Goal: Task Accomplishment & Management: Manage account settings

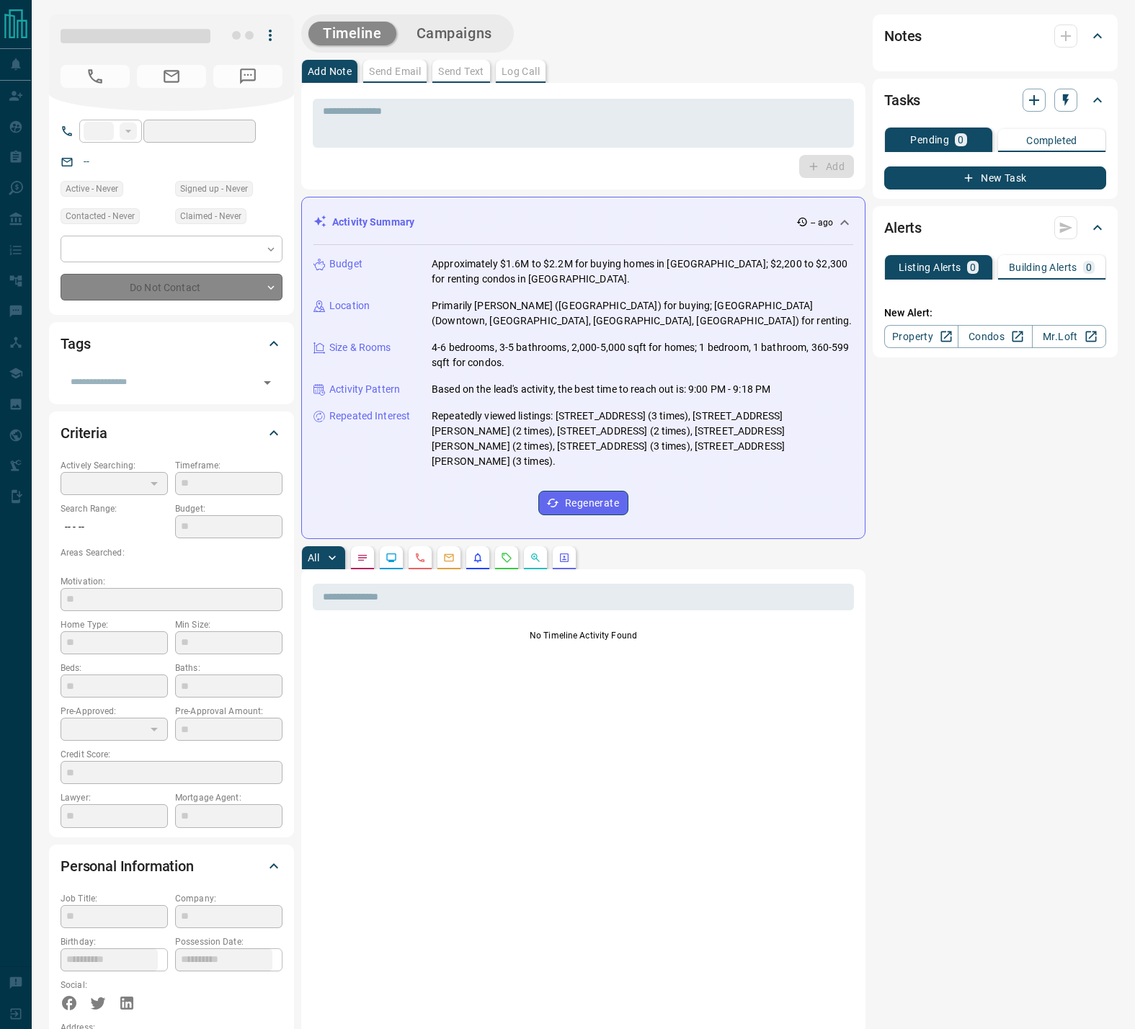
type input "**"
type input "**********"
type input "*"
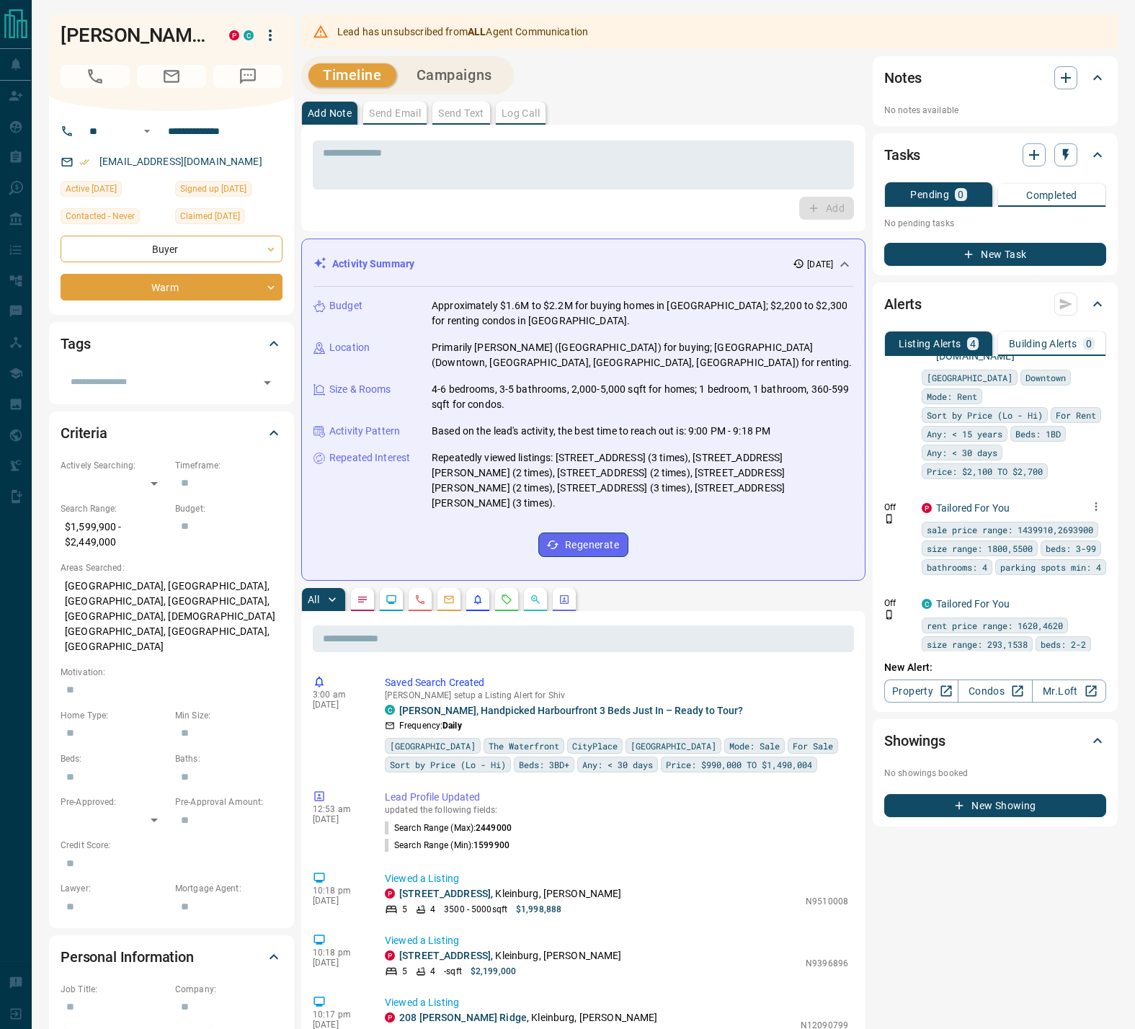
scroll to position [155, 0]
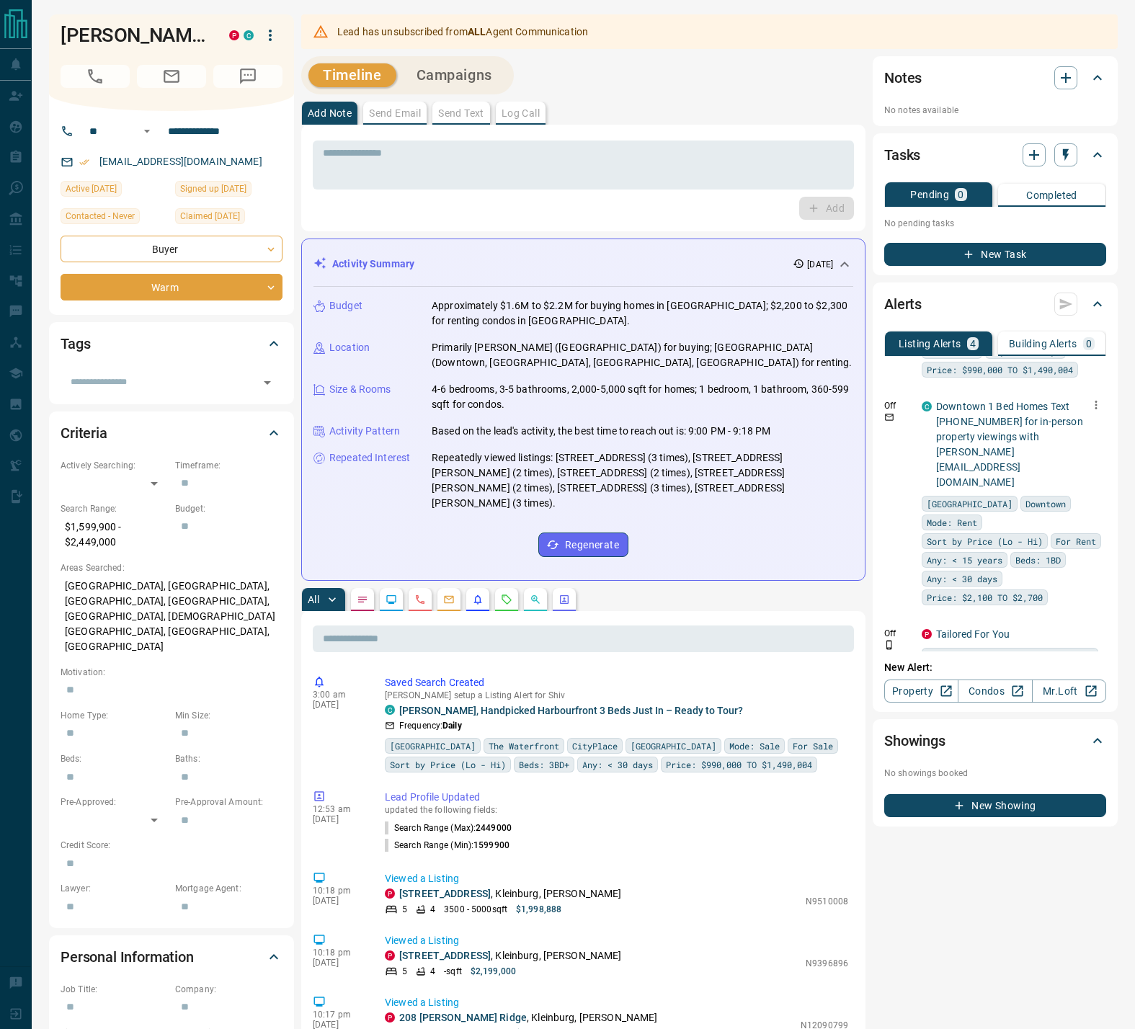
click at [1089, 401] on icon "button" at bounding box center [1095, 404] width 13 height 13
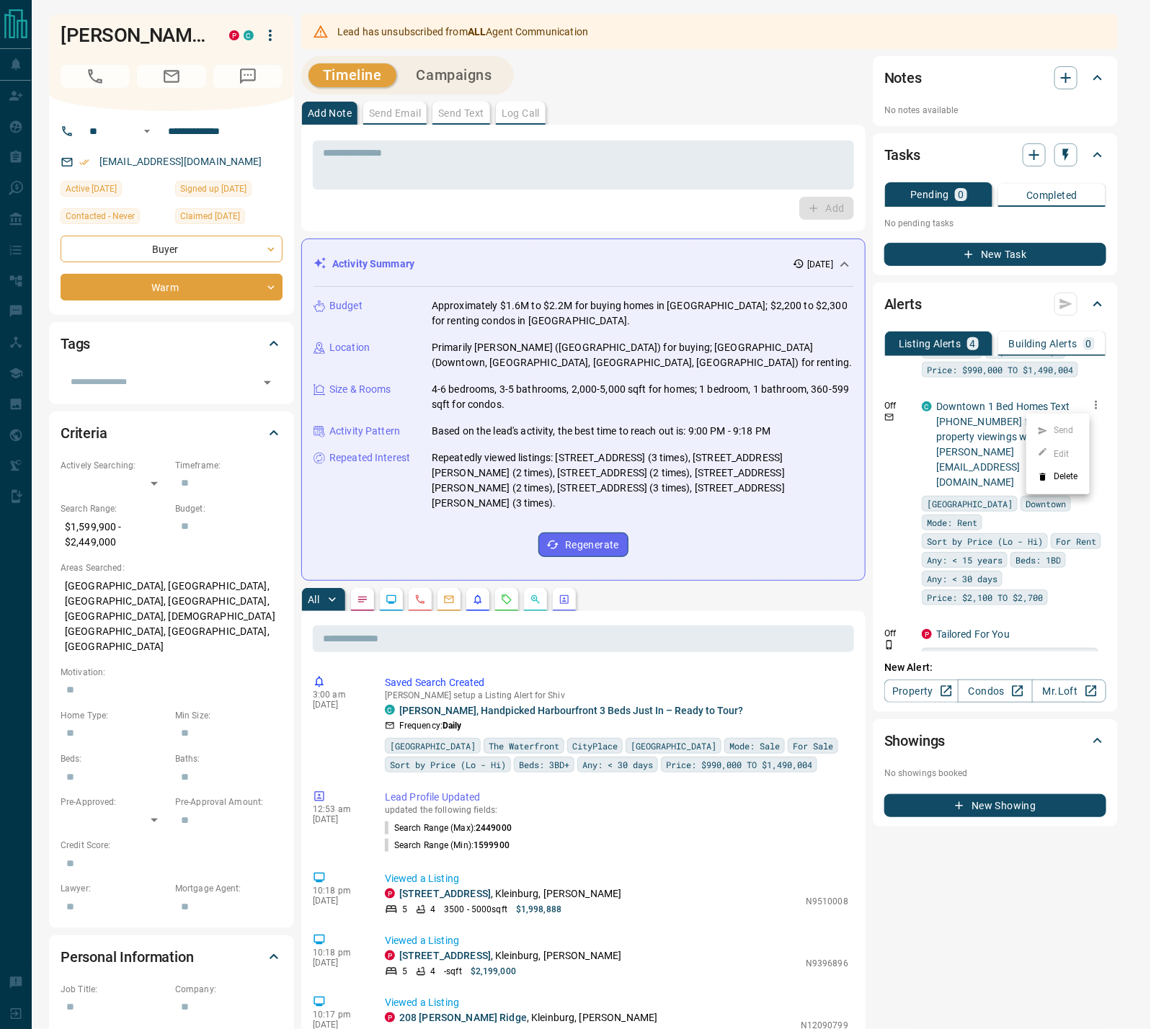
click at [1072, 471] on li "Delete" at bounding box center [1057, 476] width 63 height 23
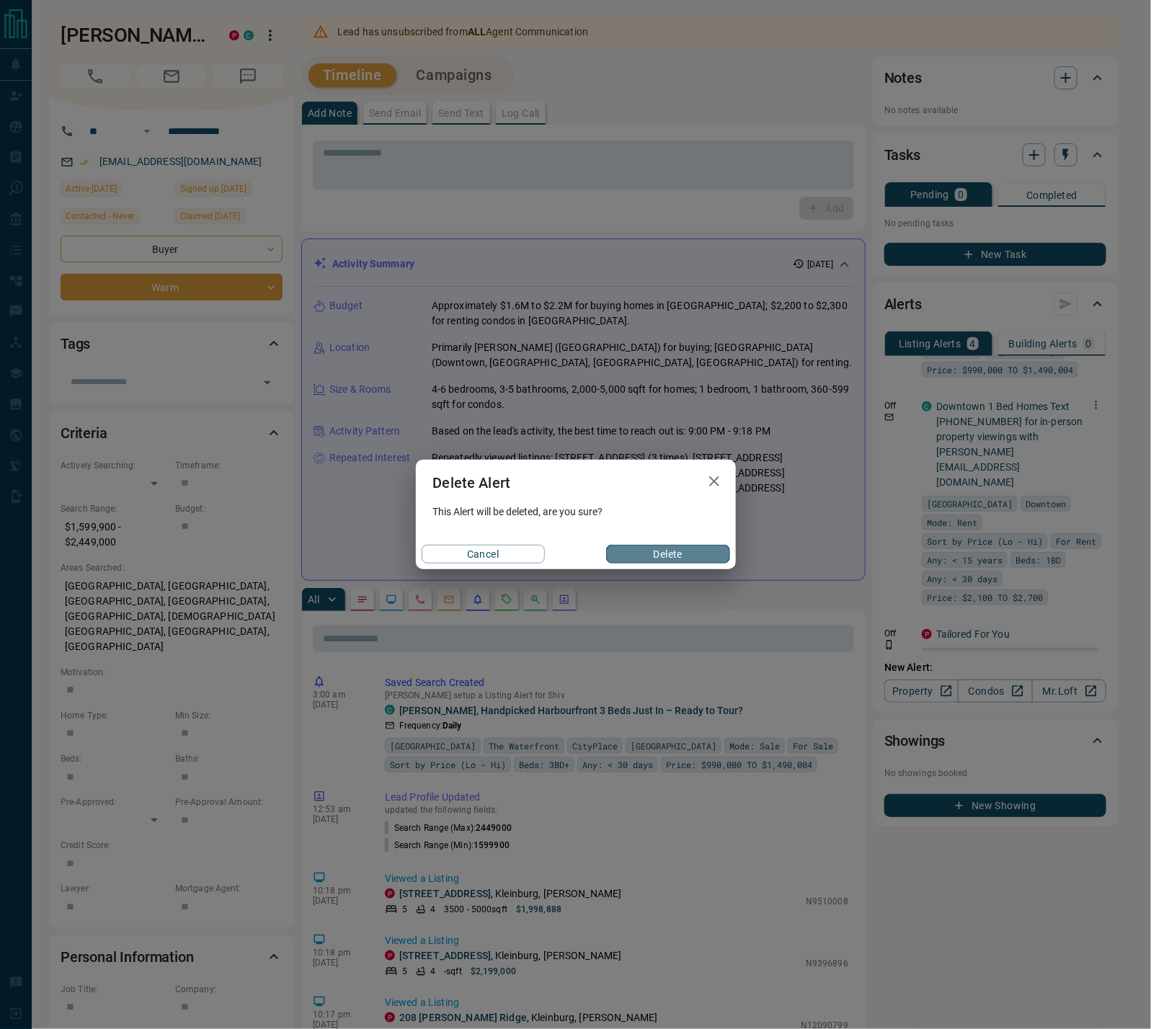
click at [686, 548] on button "Delete" at bounding box center [667, 554] width 123 height 19
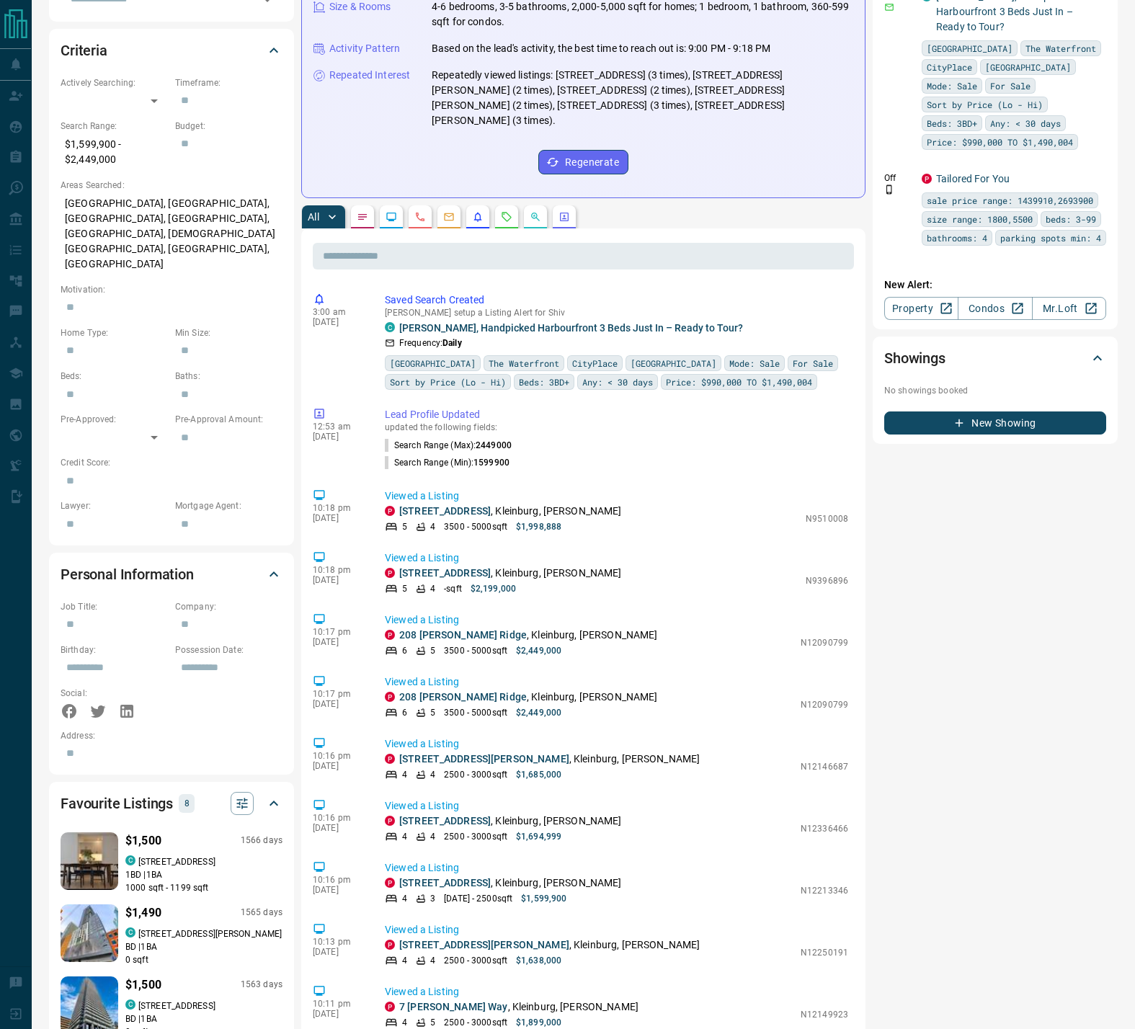
scroll to position [50, 0]
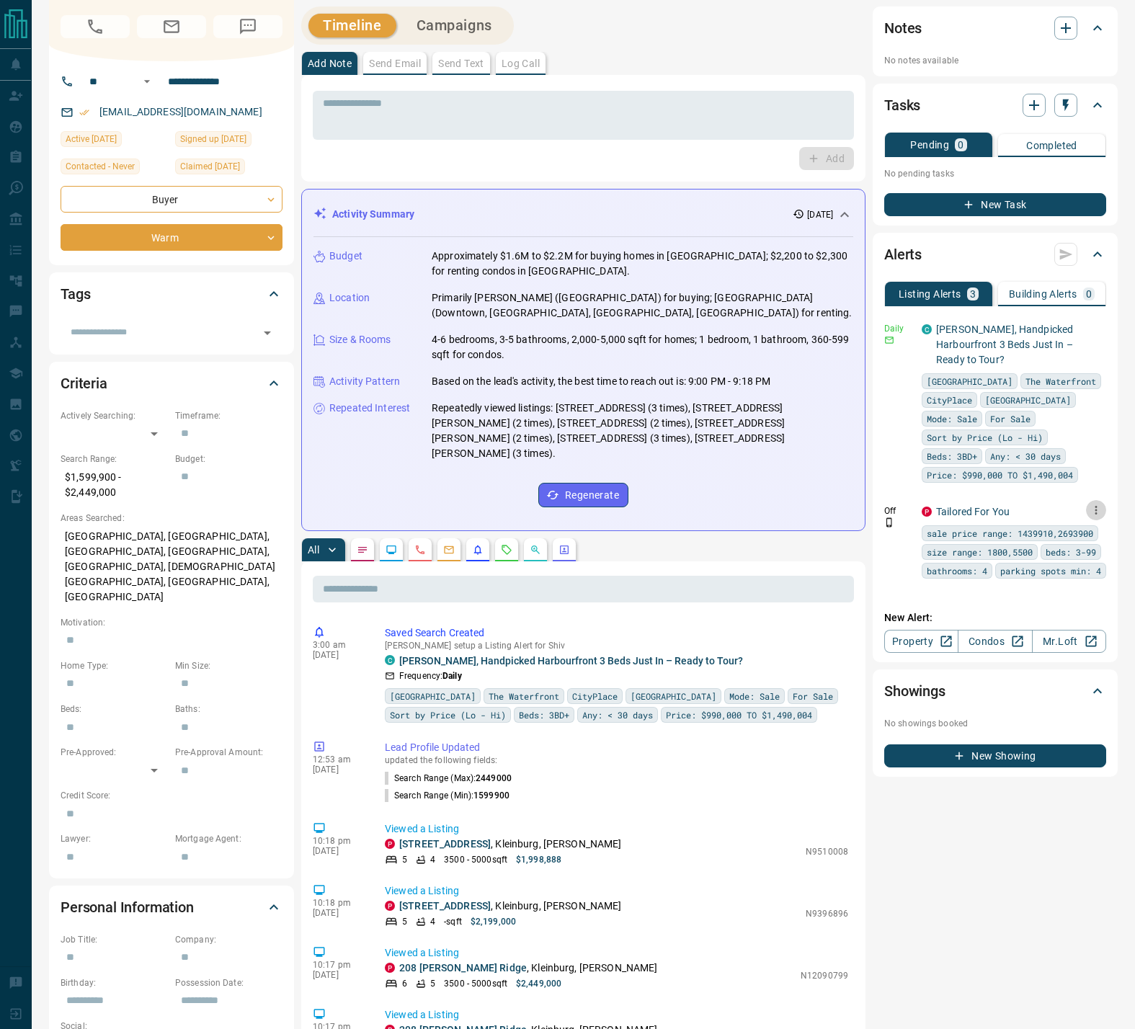
click at [1089, 507] on icon "button" at bounding box center [1095, 510] width 13 height 13
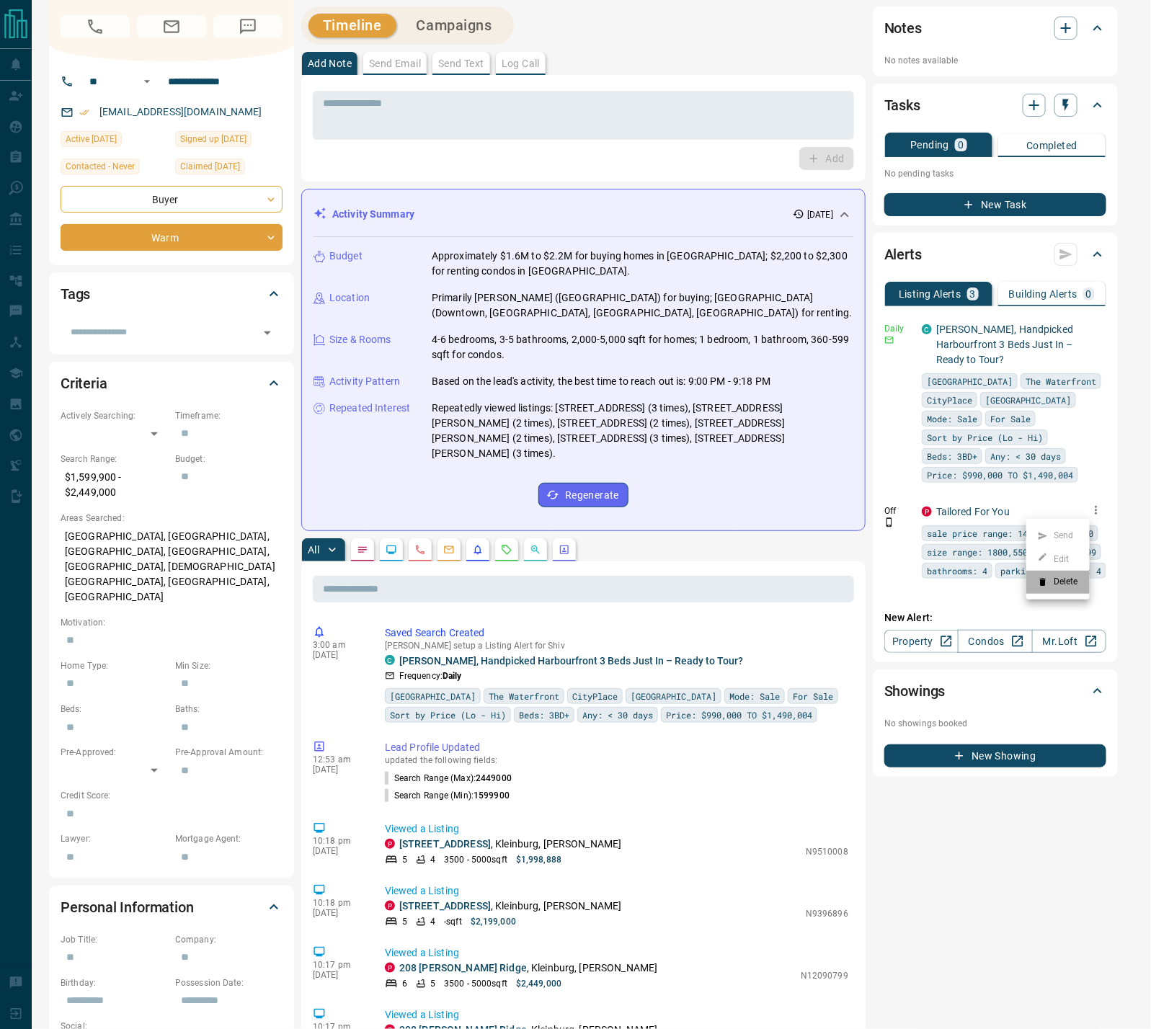
click at [1057, 585] on li "Delete" at bounding box center [1057, 582] width 63 height 23
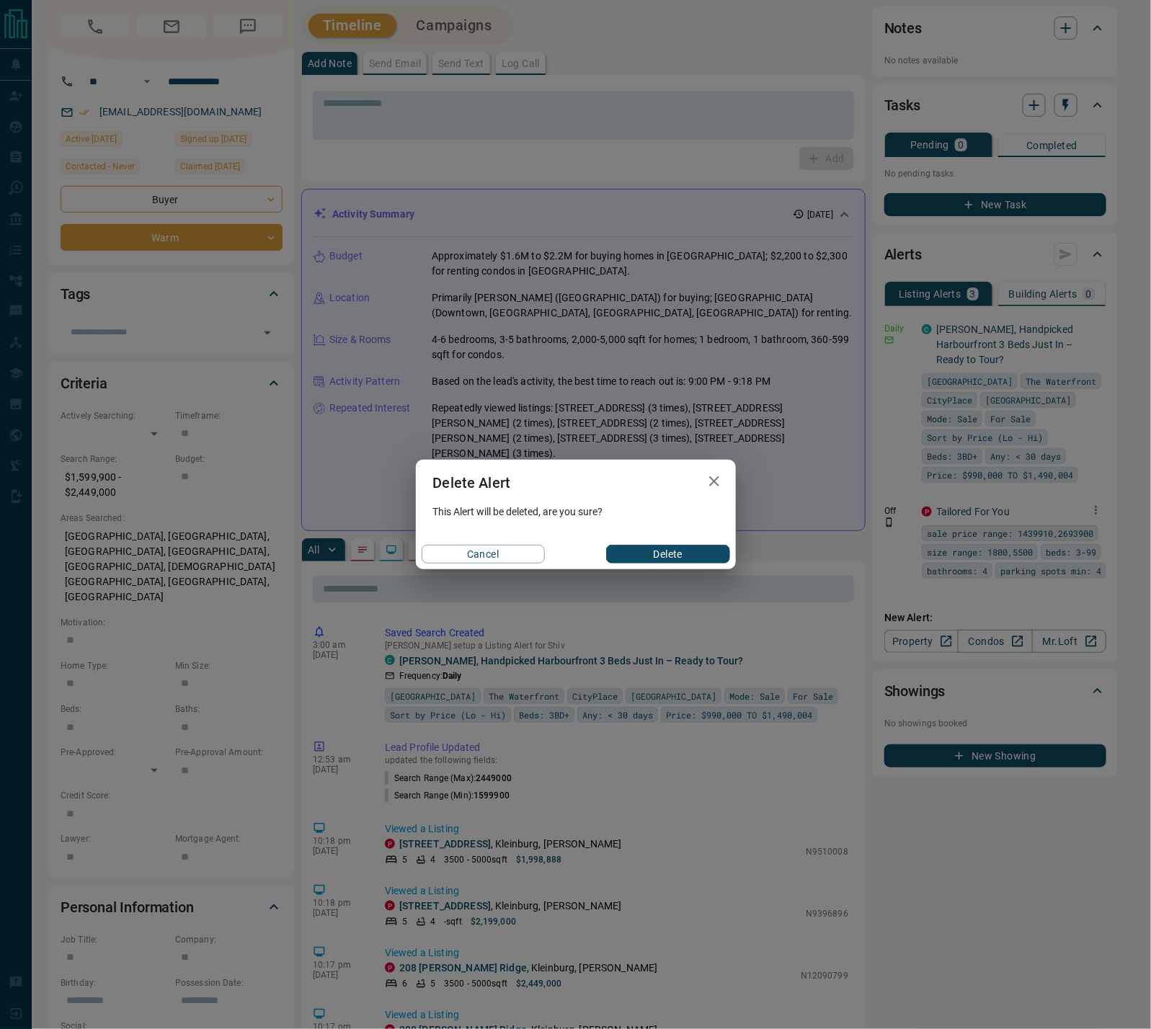
click at [650, 553] on button "Delete" at bounding box center [667, 554] width 123 height 19
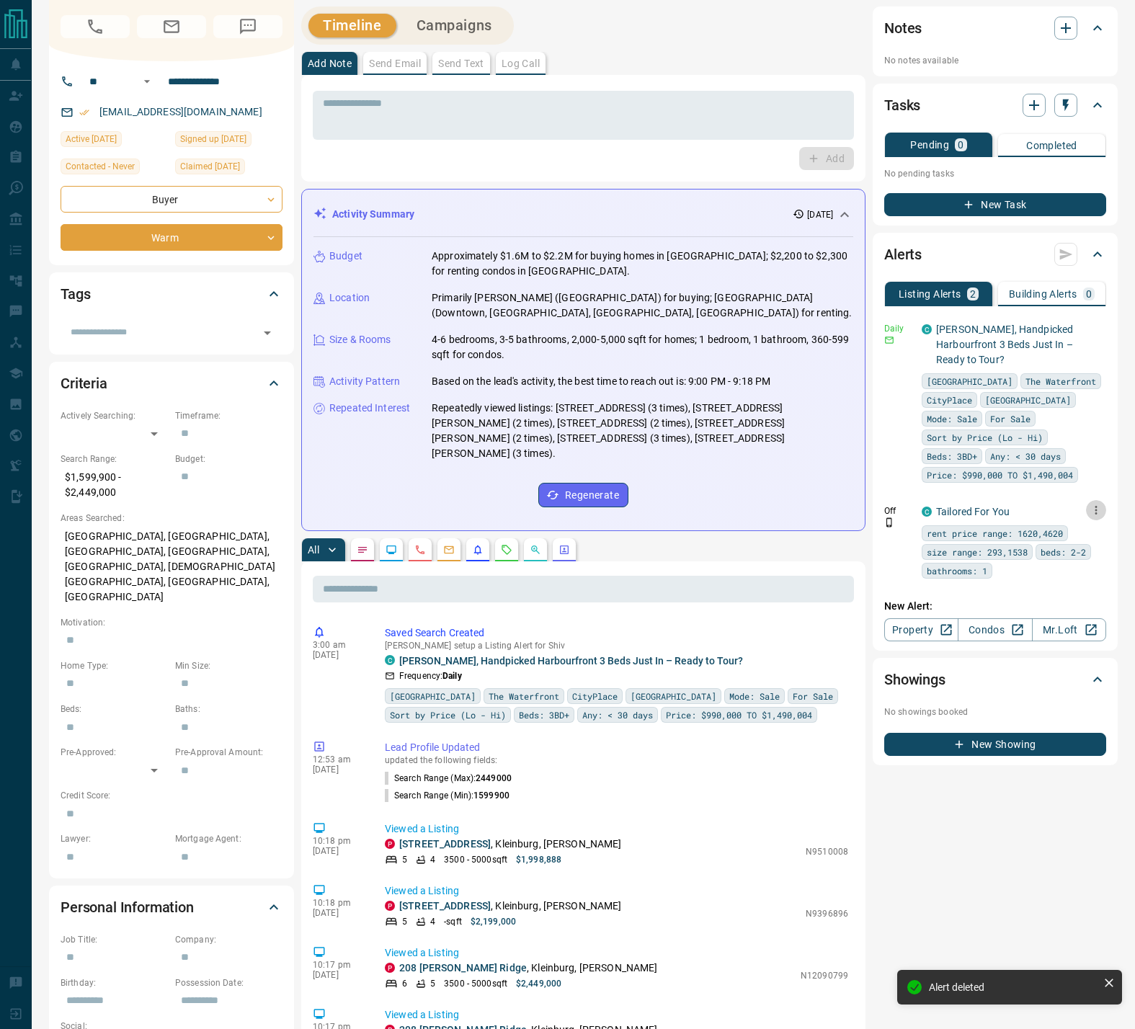
click at [1096, 506] on icon "button" at bounding box center [1096, 510] width 2 height 9
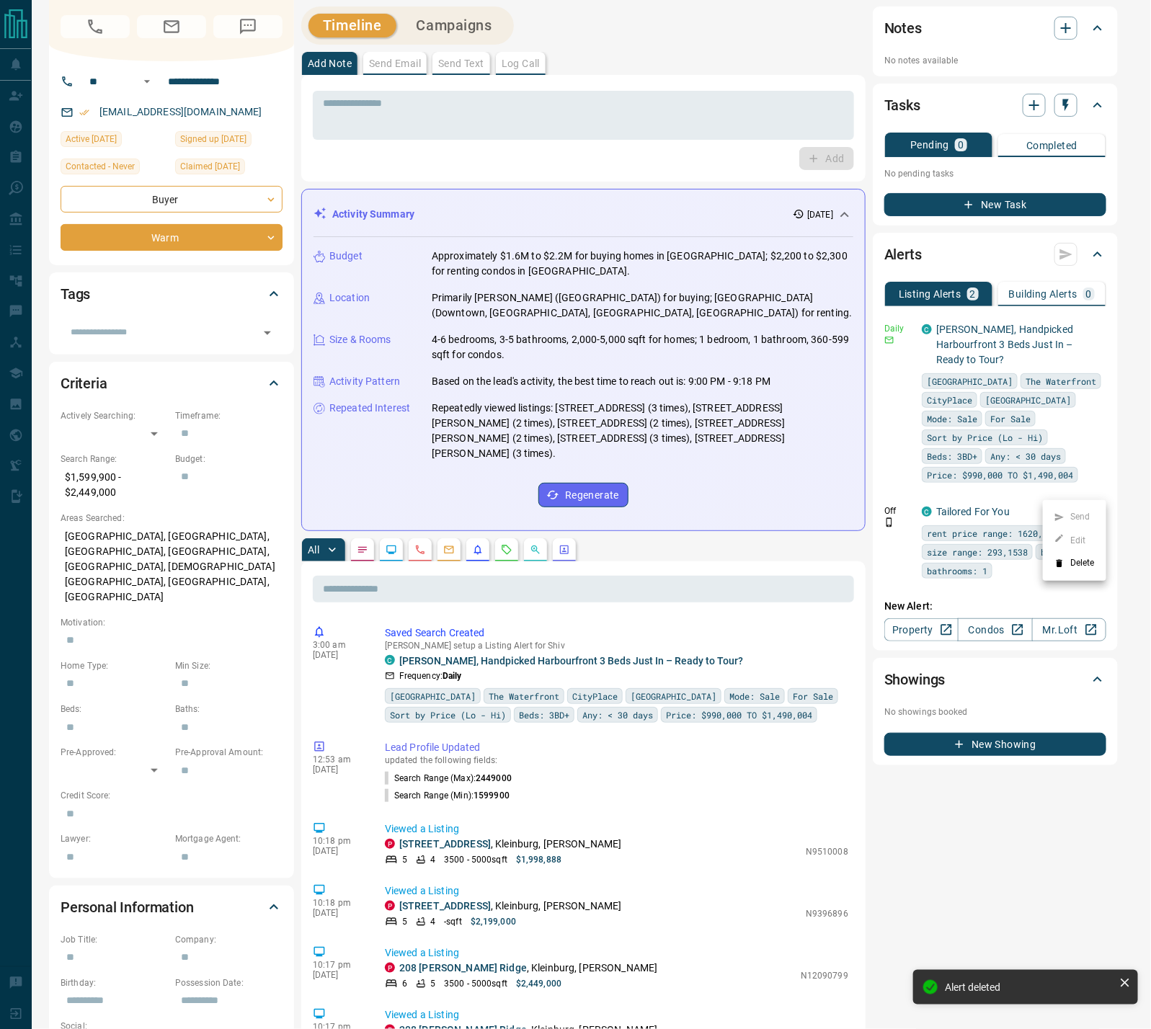
click at [1060, 559] on icon at bounding box center [1059, 563] width 10 height 10
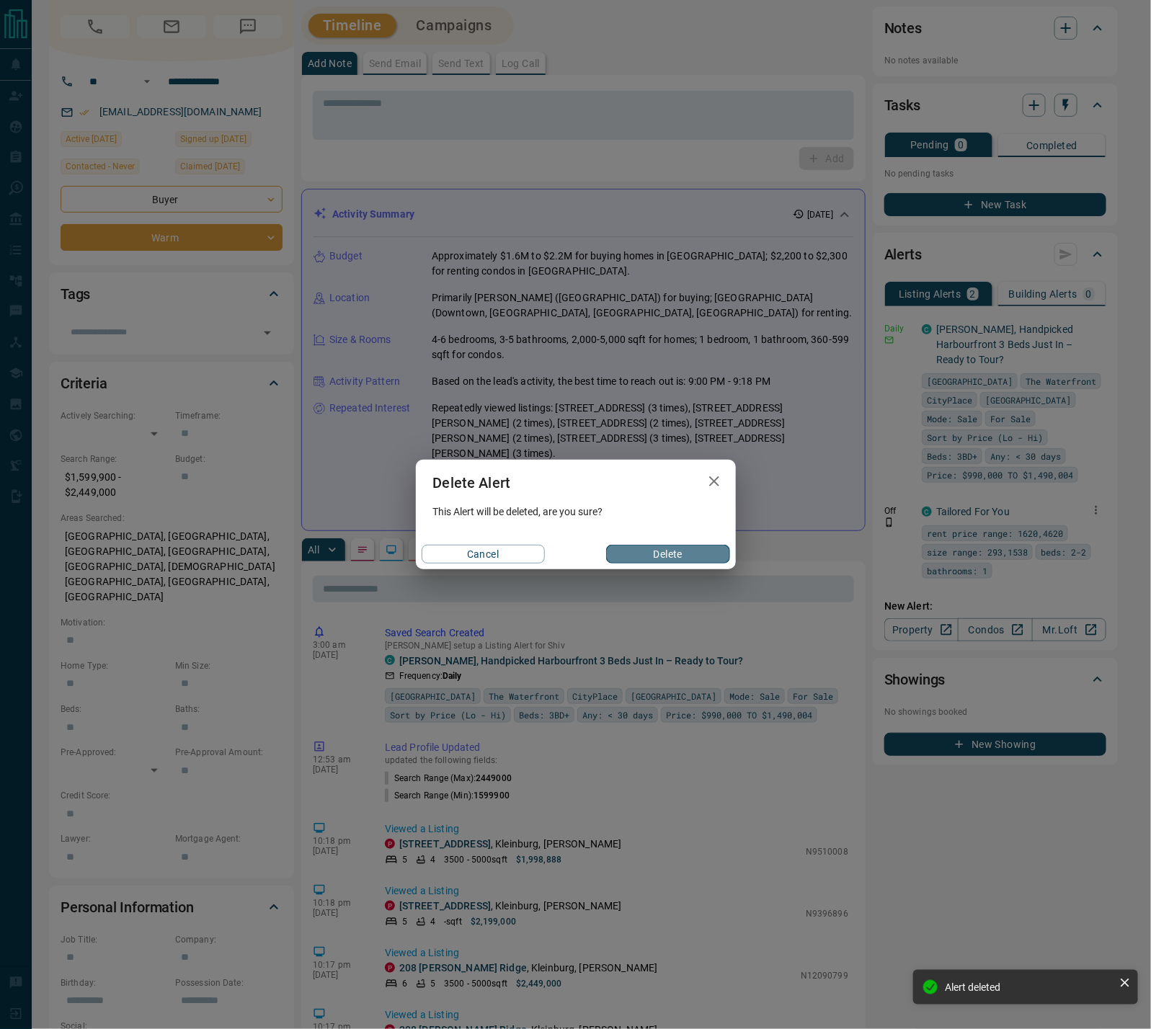
click at [661, 550] on button "Delete" at bounding box center [667, 554] width 123 height 19
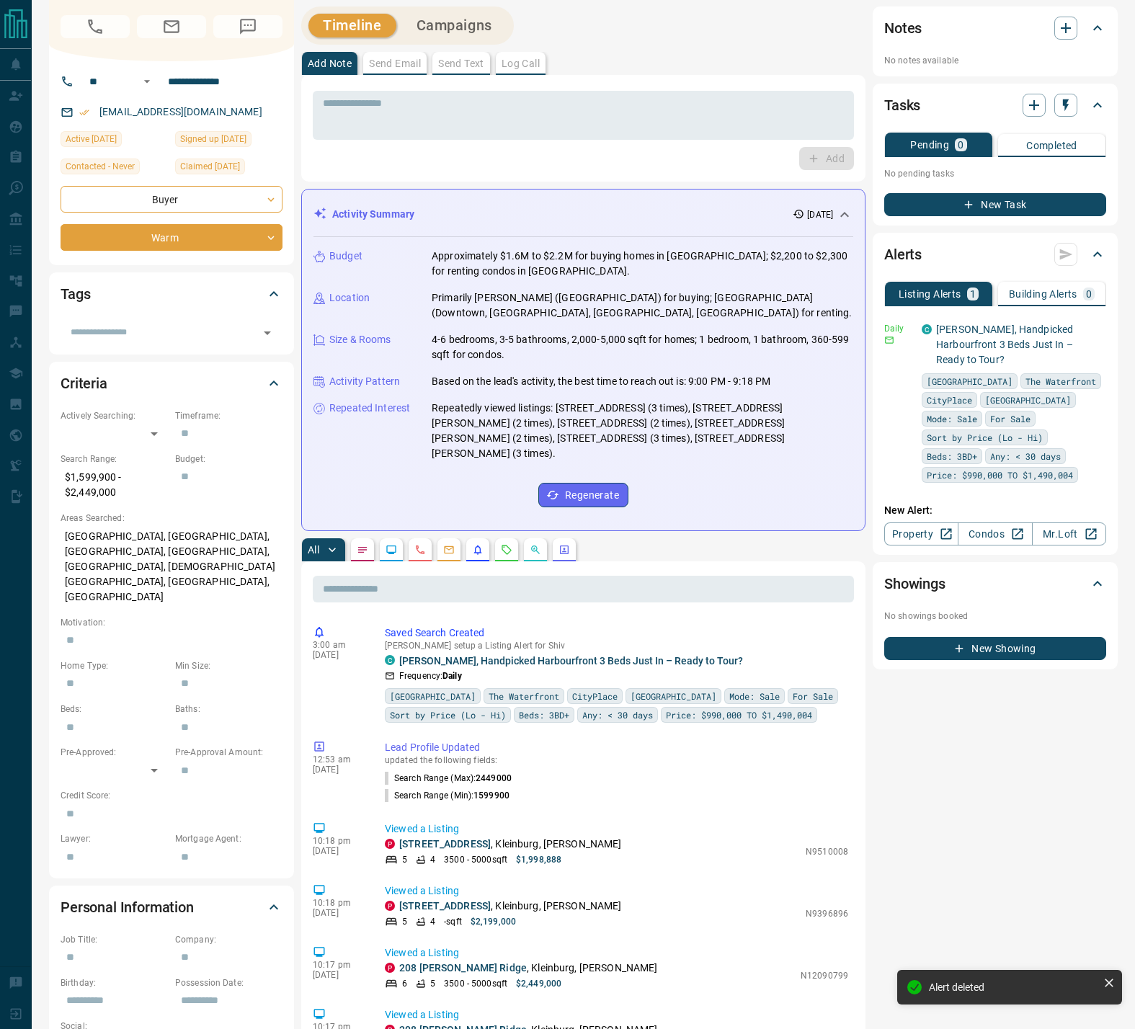
click at [605, 49] on div "Timeline Campaigns Add Note Send Email Send Text Log Call * ​ Add Activity Summ…" at bounding box center [583, 897] width 564 height 1782
